Goal: Task Accomplishment & Management: Manage account settings

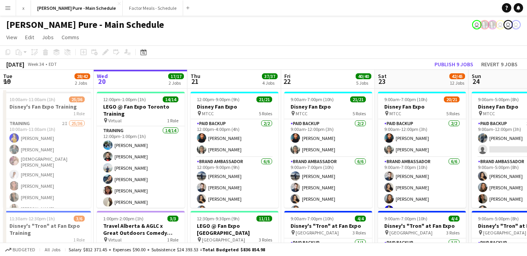
click at [356, 36] on app-page-menu "View Day view expanded Day view collapsed Month view Date picker Jump to [DATE]…" at bounding box center [263, 38] width 527 height 15
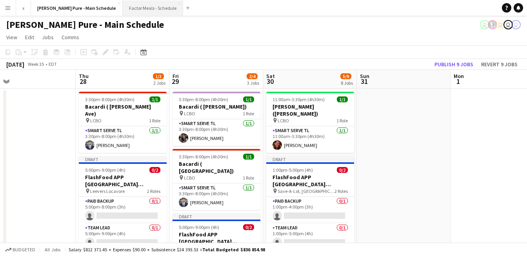
click at [123, 10] on button "Factor Meals - Schedule Close" at bounding box center [153, 7] width 60 height 15
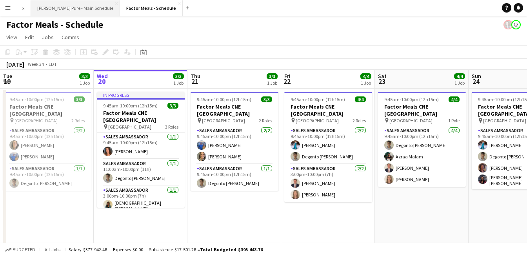
click at [76, 3] on button "Simon Pure - Main Schedule Close" at bounding box center [75, 7] width 89 height 15
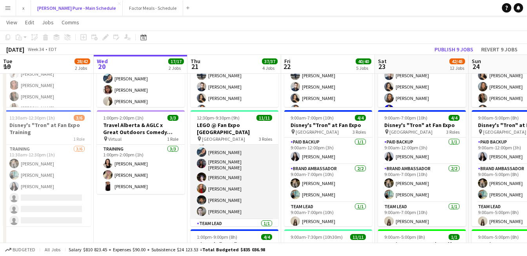
scroll to position [72, 0]
click at [225, 180] on app-card-role "Brand Ambassador 9/9 12:30pm-9:30pm (9h) Chirag Ghotikar Gurleen Kaur Fara Nour…" at bounding box center [234, 159] width 88 height 120
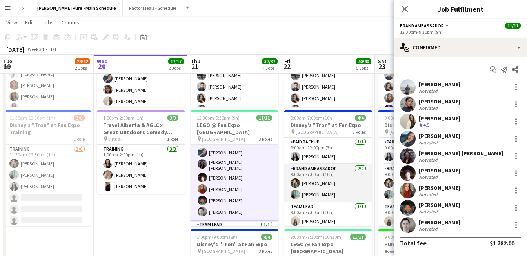
scroll to position [73, 0]
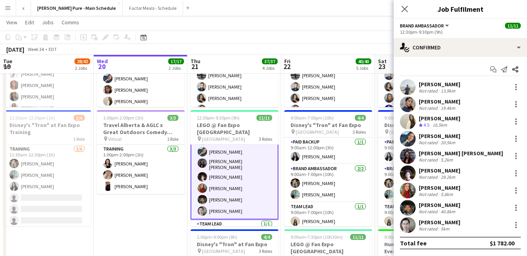
click at [409, 188] on app-user-avatar at bounding box center [408, 191] width 16 height 16
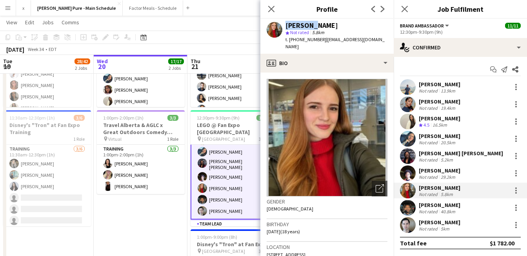
drag, startPoint x: 307, startPoint y: 25, endPoint x: 283, endPoint y: 22, distance: 24.9
click at [272, 25] on div "Adeliia Hrechaniuk star Not rated 5.8km t. +14167889494 | adeliiahrechaniuk@gma…" at bounding box center [326, 36] width 133 height 35
copy div "Adeliia"
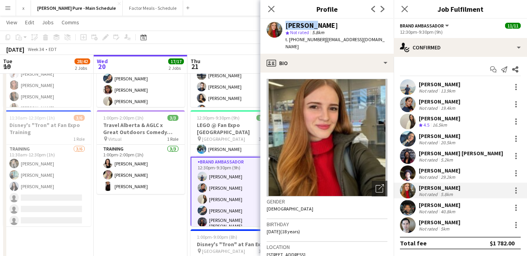
scroll to position [14, 0]
click at [272, 9] on icon "Close pop-in" at bounding box center [270, 8] width 7 height 7
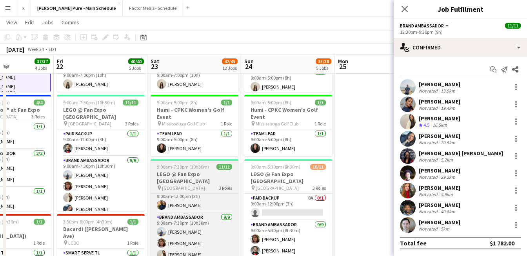
scroll to position [236, 0]
